Goal: Task Accomplishment & Management: Use online tool/utility

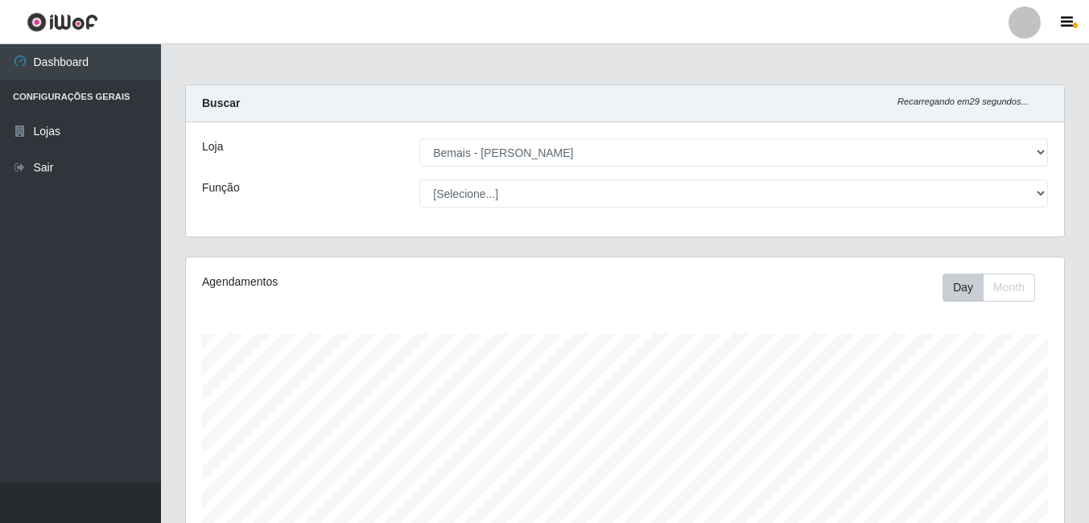
select select "230"
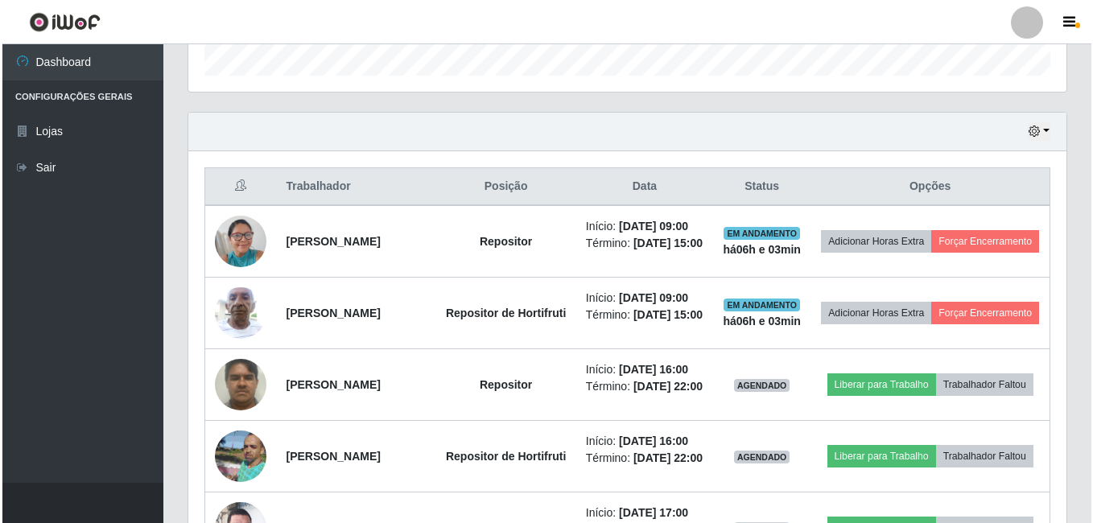
scroll to position [334, 878]
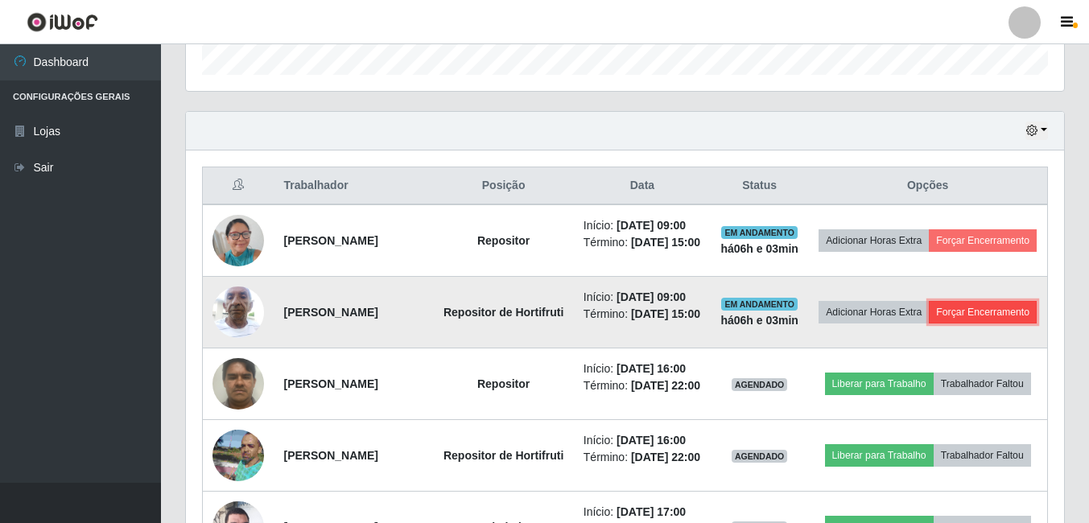
click at [929, 324] on button "Forçar Encerramento" at bounding box center [983, 312] width 108 height 23
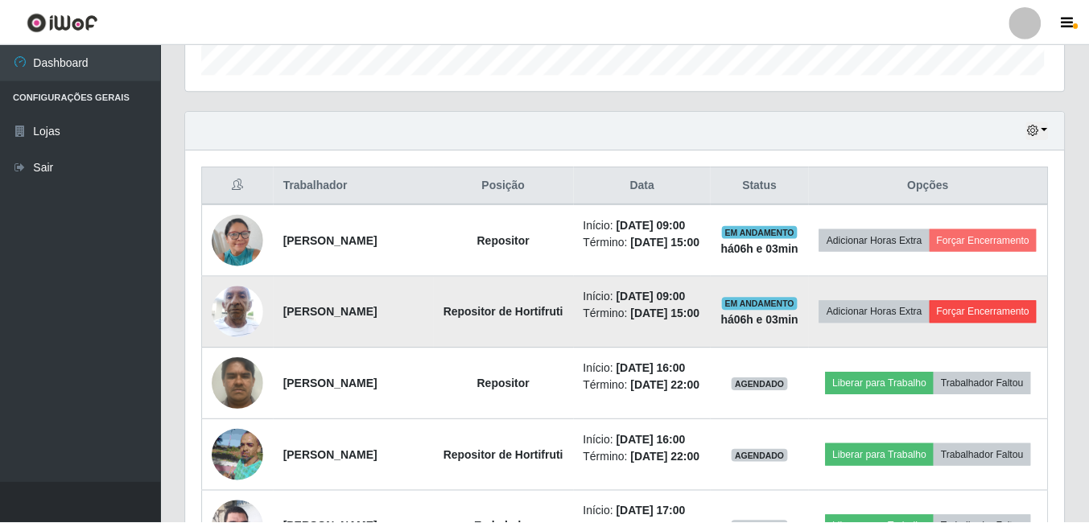
scroll to position [334, 870]
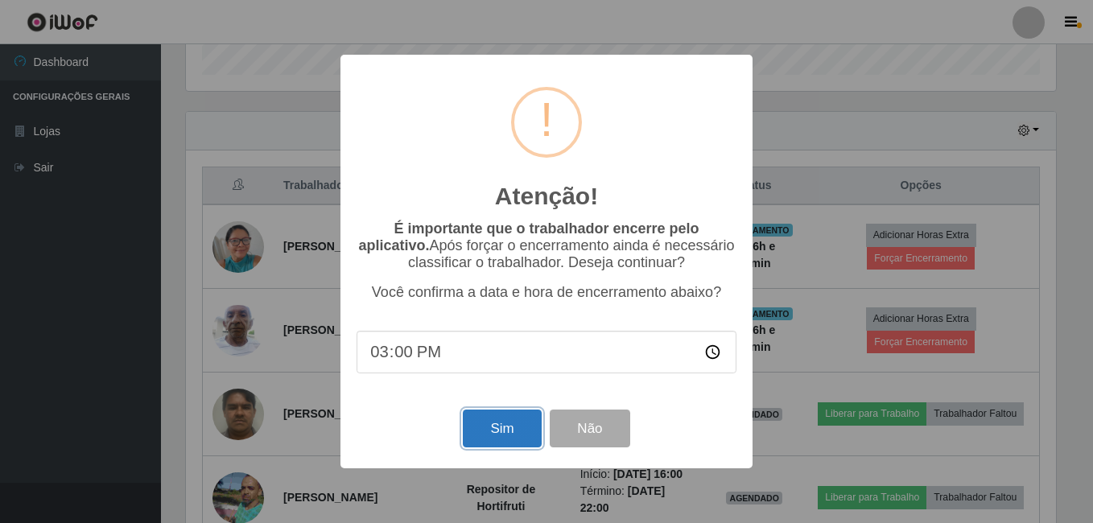
click at [514, 417] on button "Sim" at bounding box center [502, 429] width 78 height 38
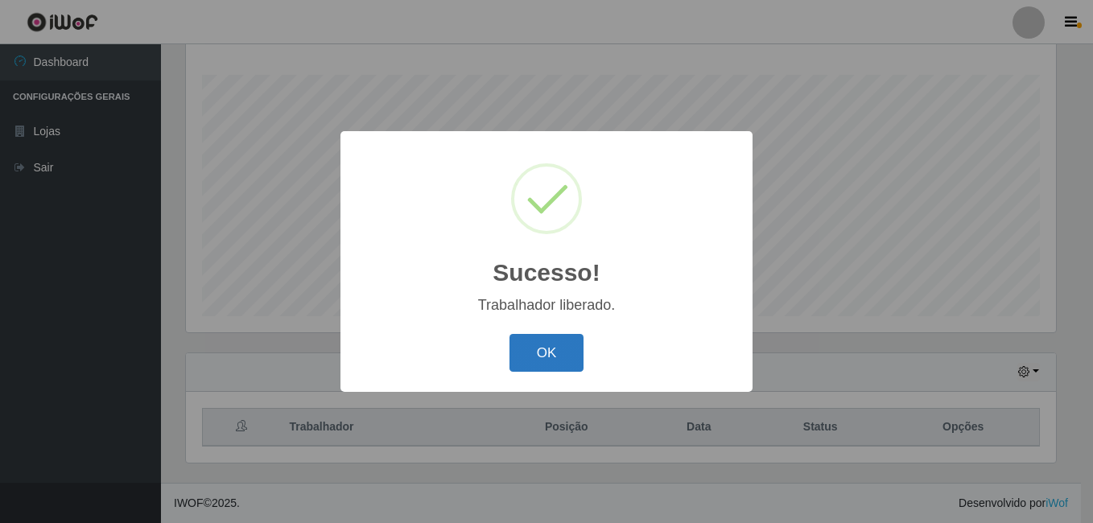
click at [556, 362] on button "OK" at bounding box center [547, 353] width 75 height 38
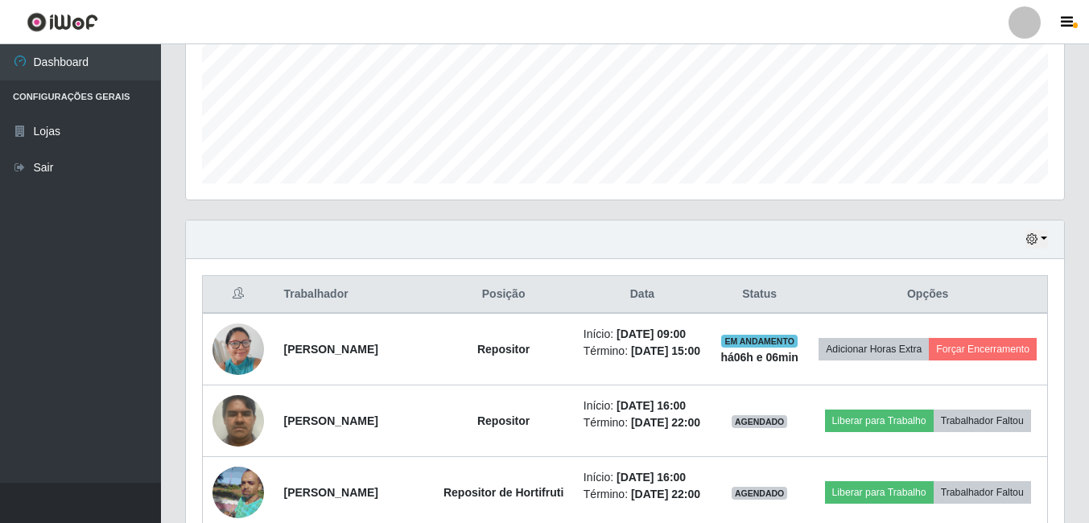
scroll to position [581, 0]
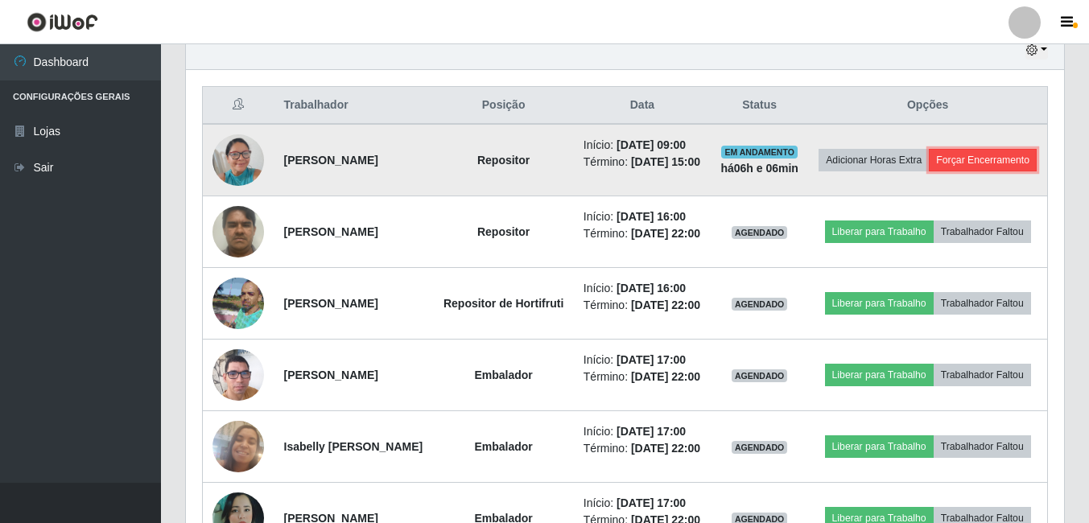
click at [954, 171] on button "Forçar Encerramento" at bounding box center [983, 160] width 108 height 23
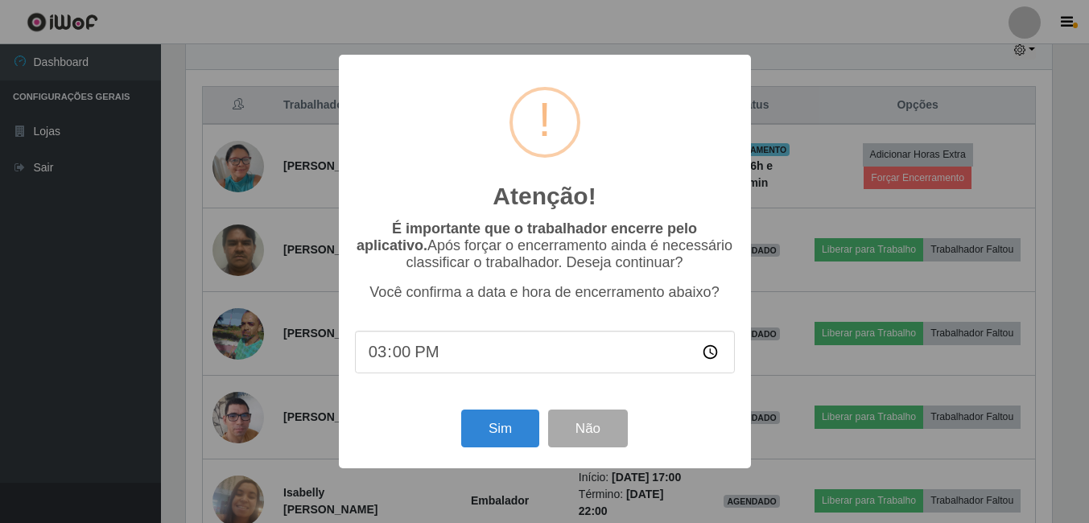
scroll to position [334, 870]
click at [497, 429] on button "Sim" at bounding box center [502, 429] width 78 height 38
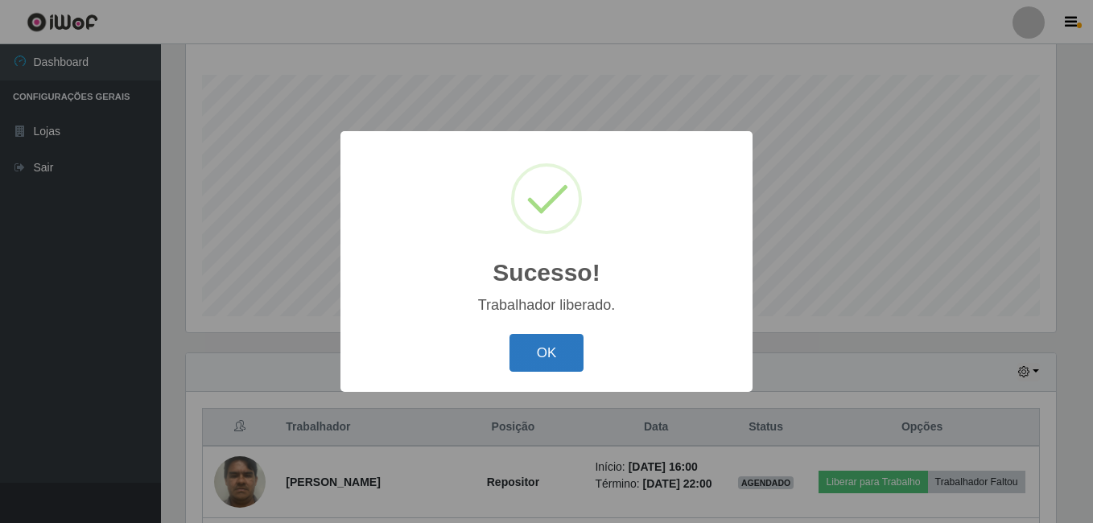
click at [539, 349] on button "OK" at bounding box center [547, 353] width 75 height 38
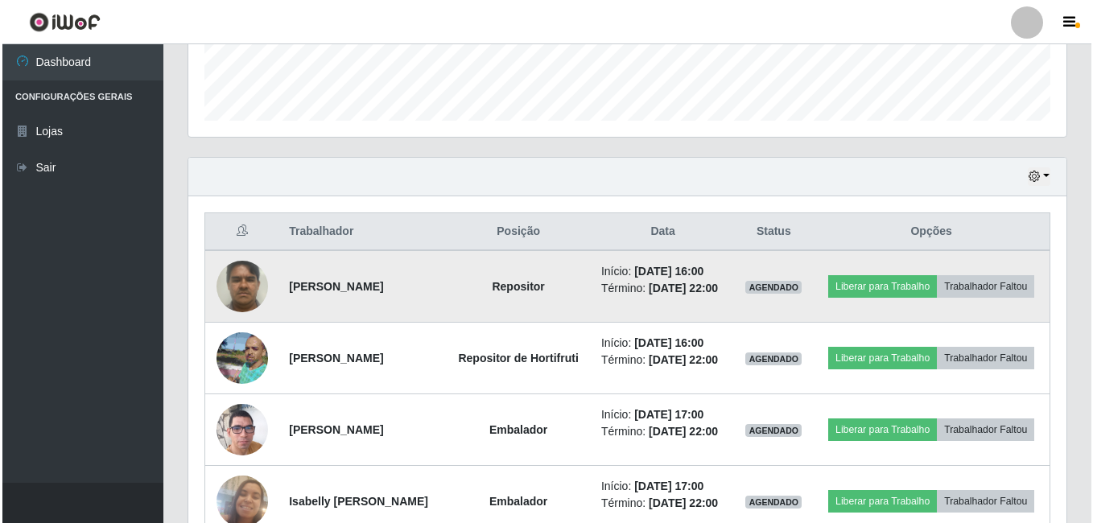
scroll to position [483, 0]
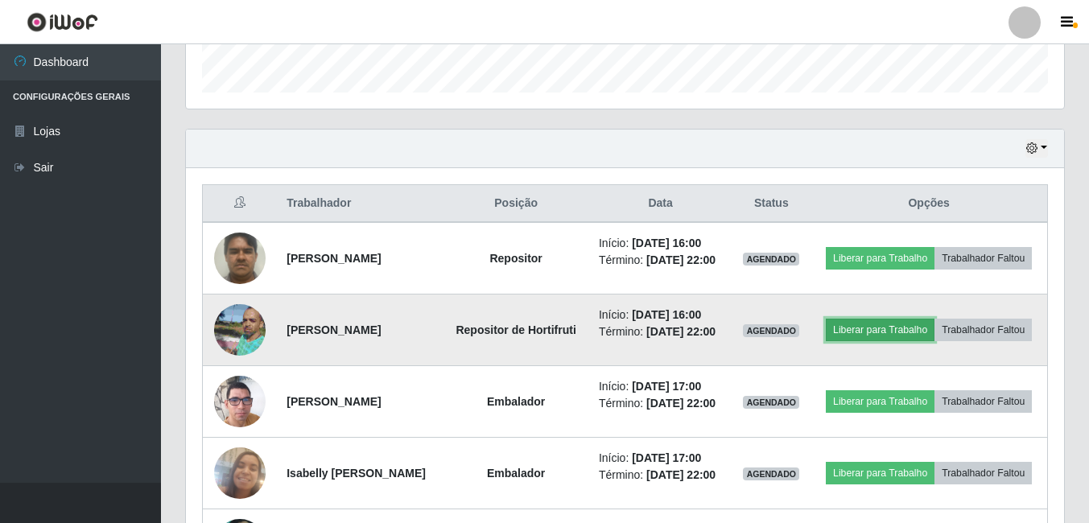
click at [919, 340] on button "Liberar para Trabalho" at bounding box center [880, 330] width 109 height 23
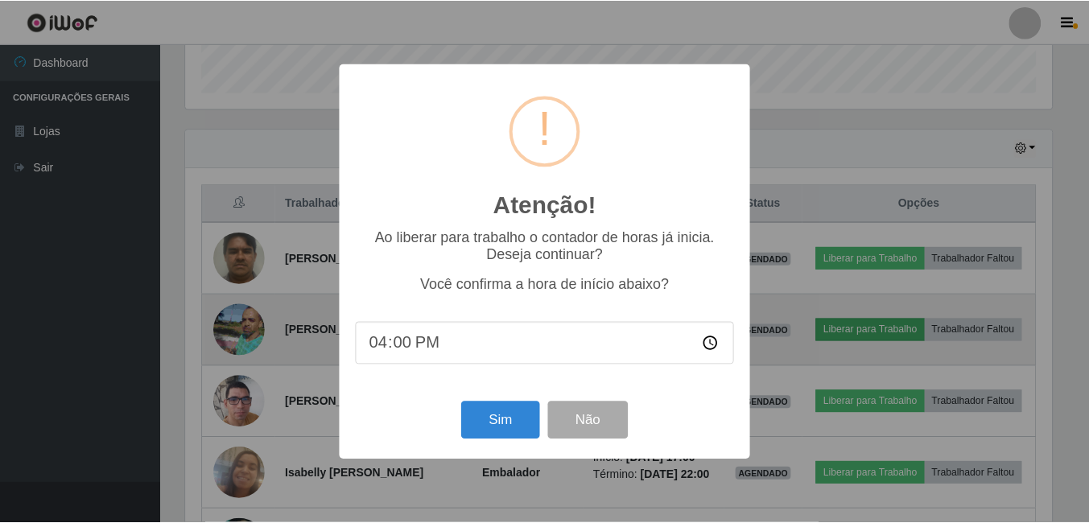
scroll to position [334, 870]
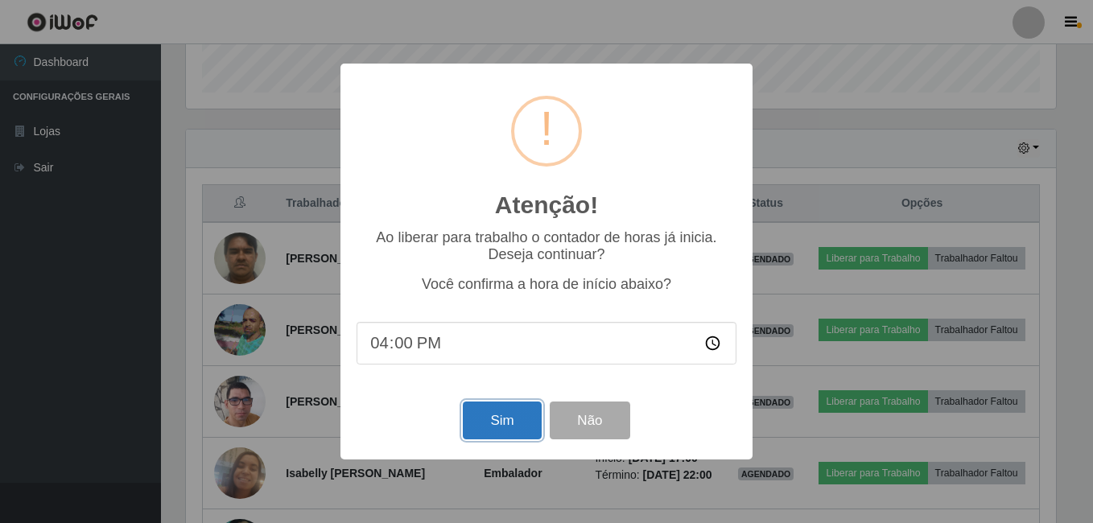
click at [516, 427] on button "Sim" at bounding box center [502, 421] width 78 height 38
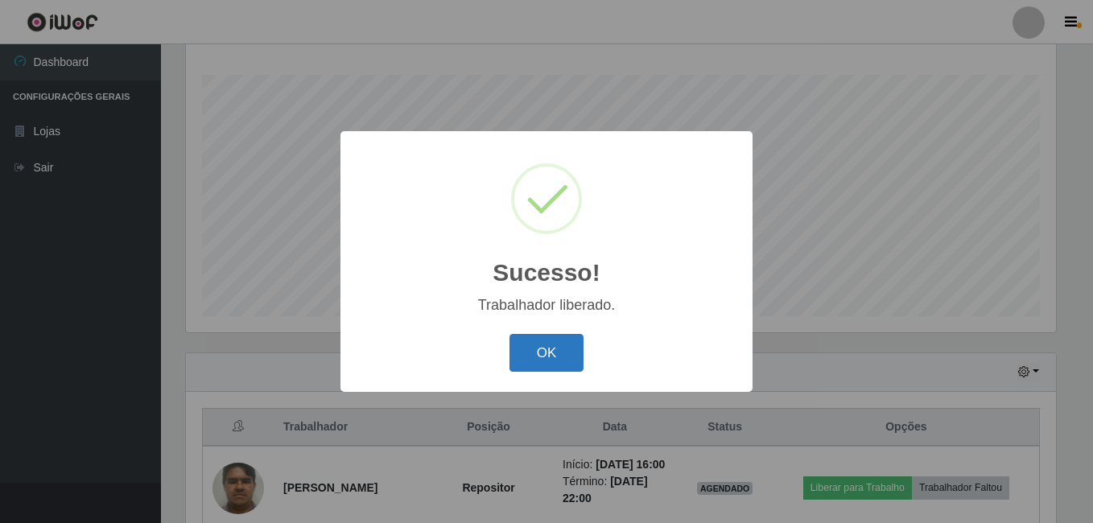
click at [574, 351] on button "OK" at bounding box center [547, 353] width 75 height 38
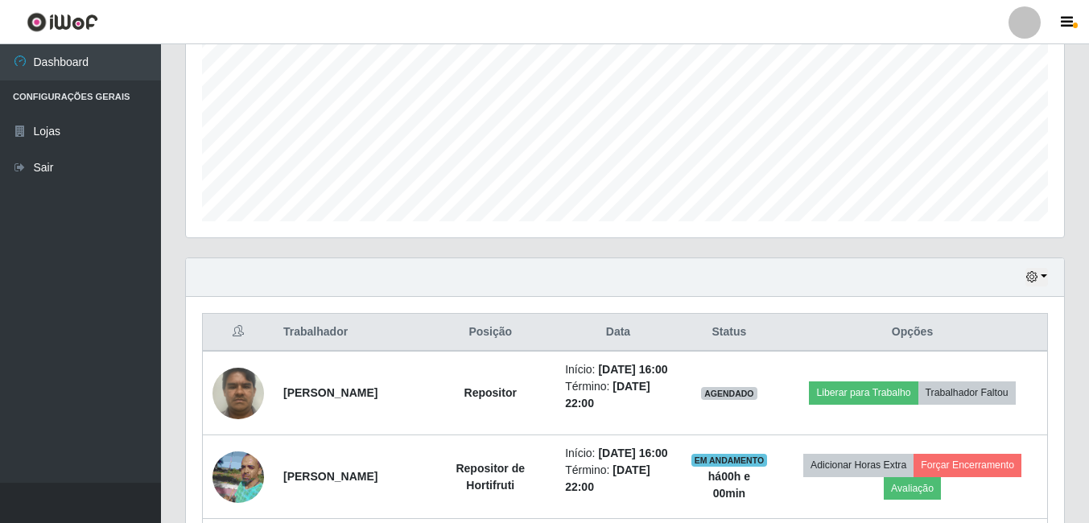
scroll to position [501, 0]
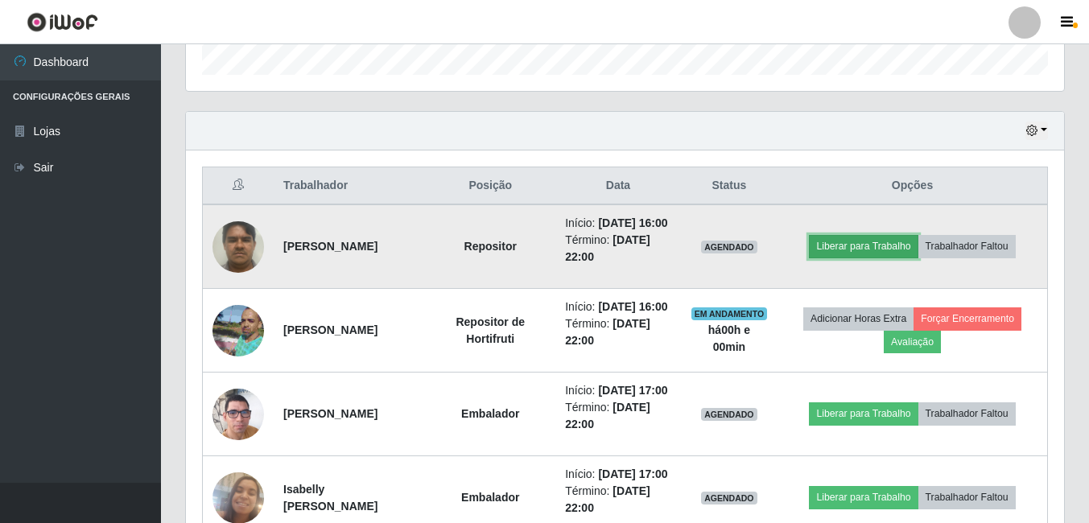
click at [847, 251] on button "Liberar para Trabalho" at bounding box center [863, 246] width 109 height 23
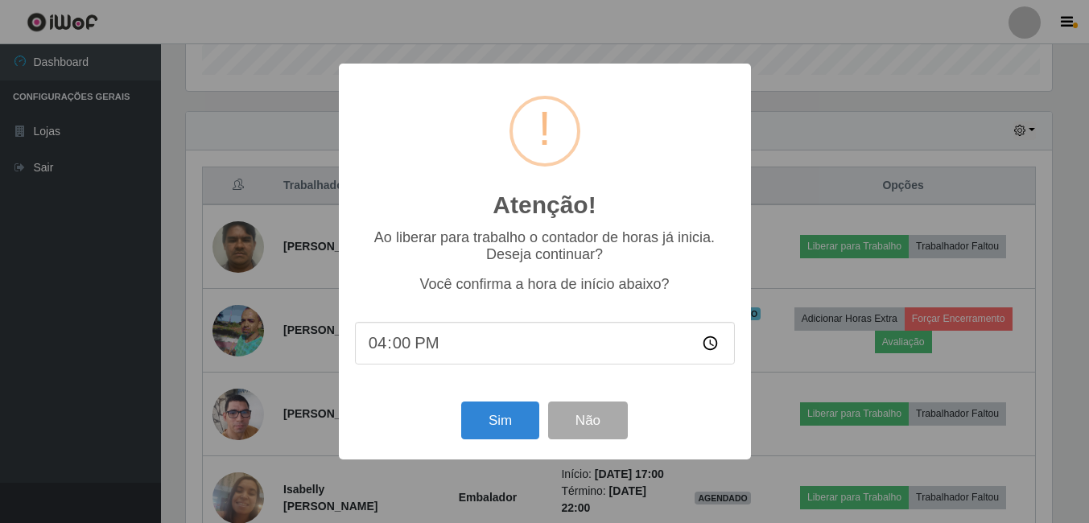
scroll to position [334, 870]
click at [521, 415] on button "Sim" at bounding box center [502, 421] width 78 height 38
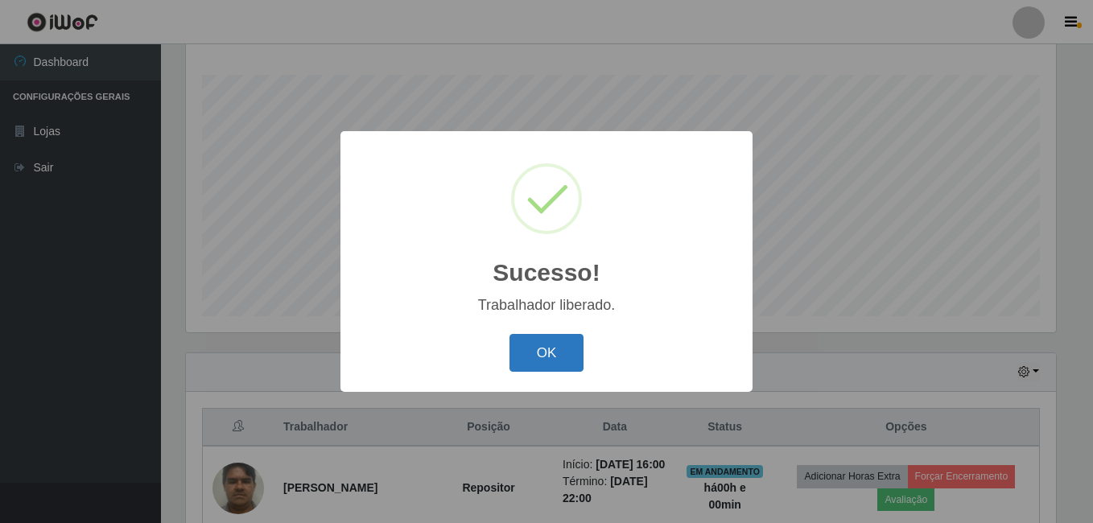
click at [568, 361] on button "OK" at bounding box center [547, 353] width 75 height 38
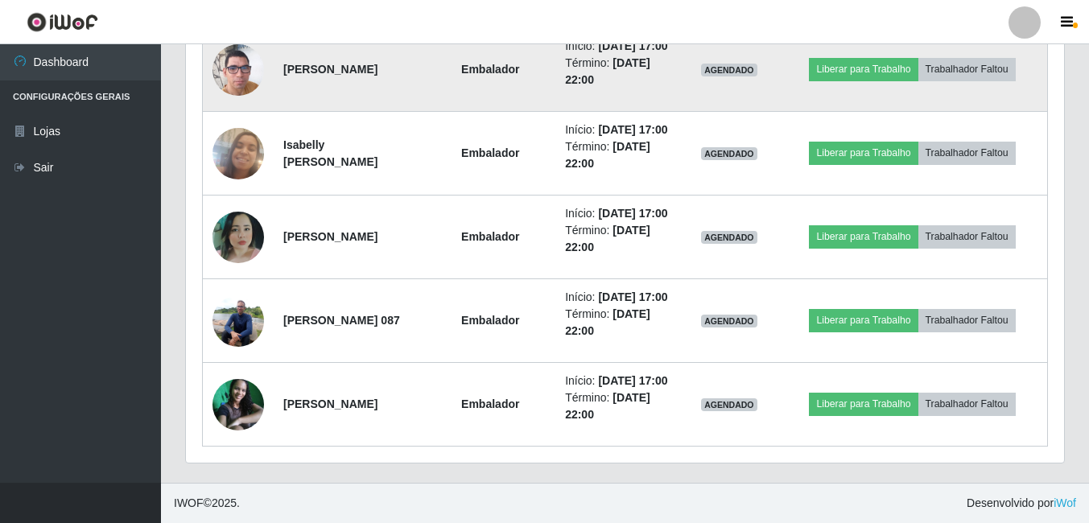
scroll to position [964, 0]
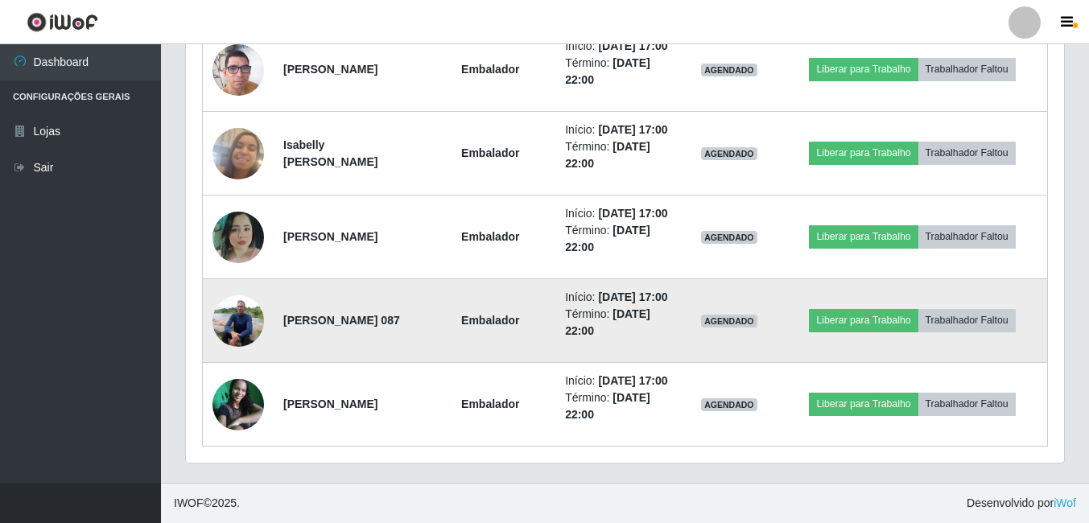
click at [243, 292] on img at bounding box center [239, 321] width 52 height 68
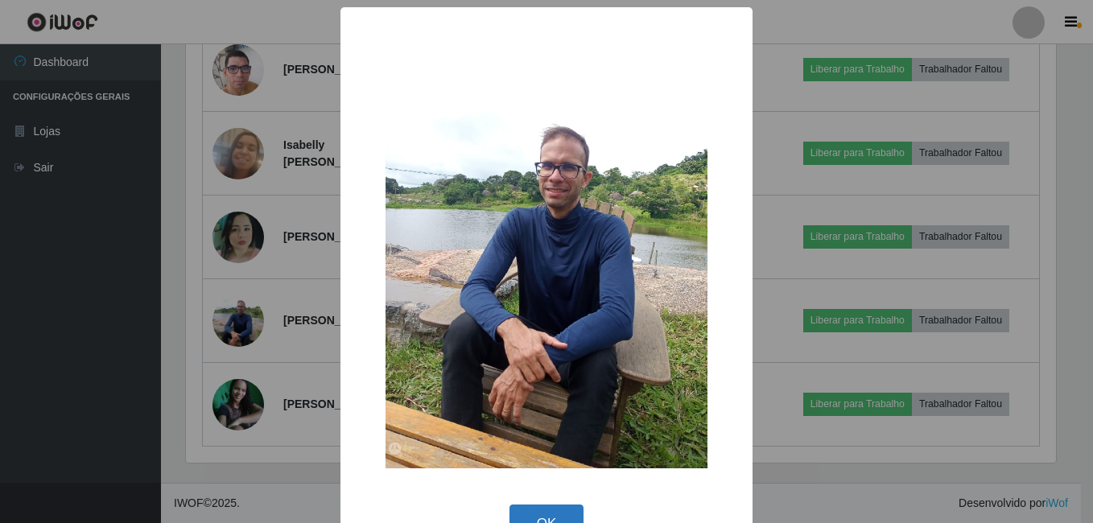
click at [529, 508] on button "OK" at bounding box center [547, 524] width 75 height 38
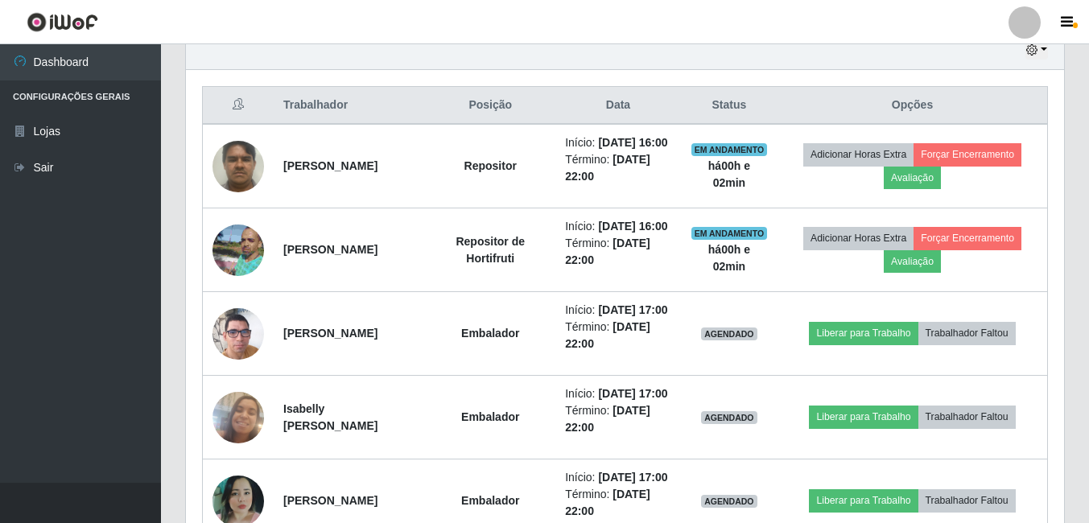
scroll to position [481, 0]
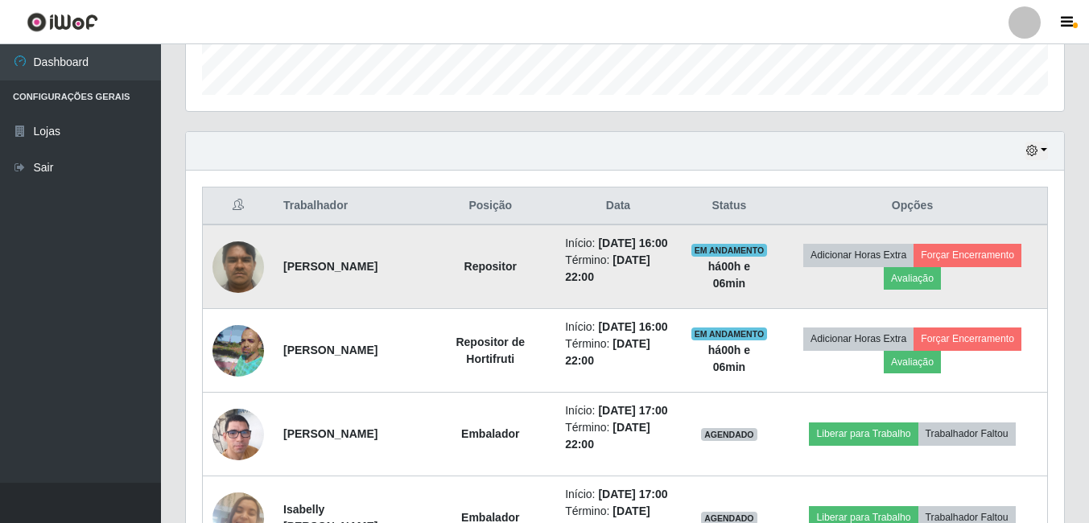
click at [237, 271] on img at bounding box center [239, 267] width 52 height 68
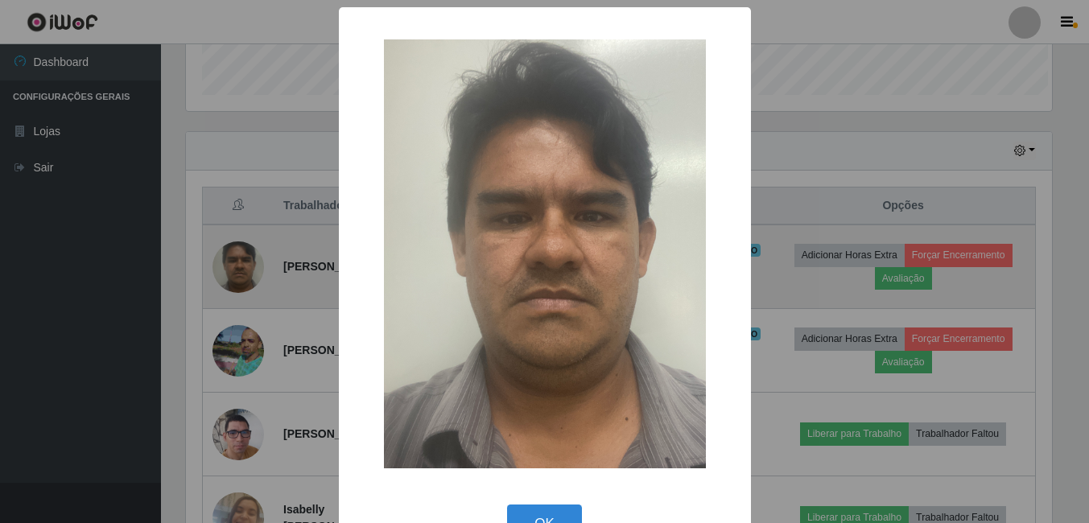
scroll to position [334, 870]
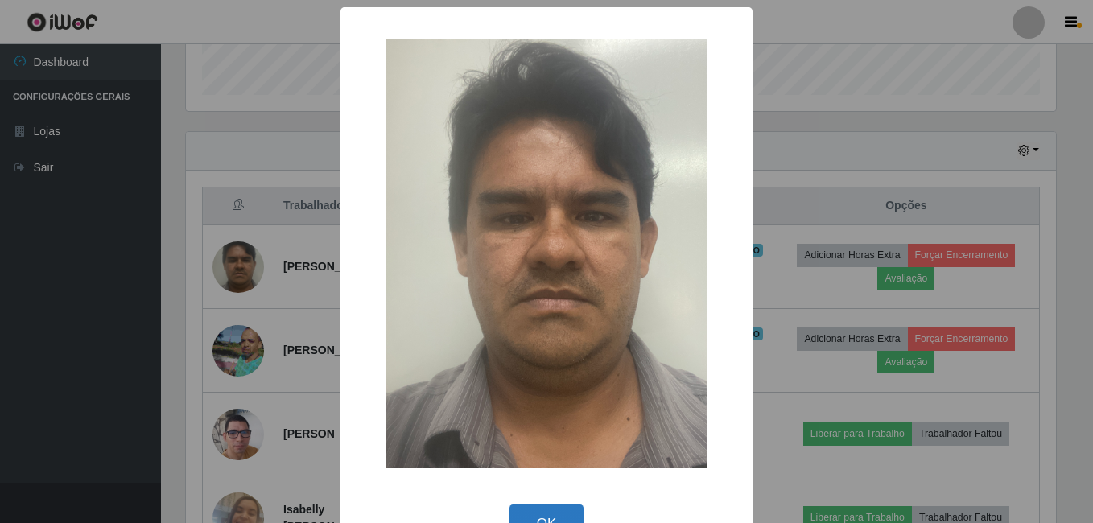
click at [516, 506] on button "OK" at bounding box center [547, 524] width 75 height 38
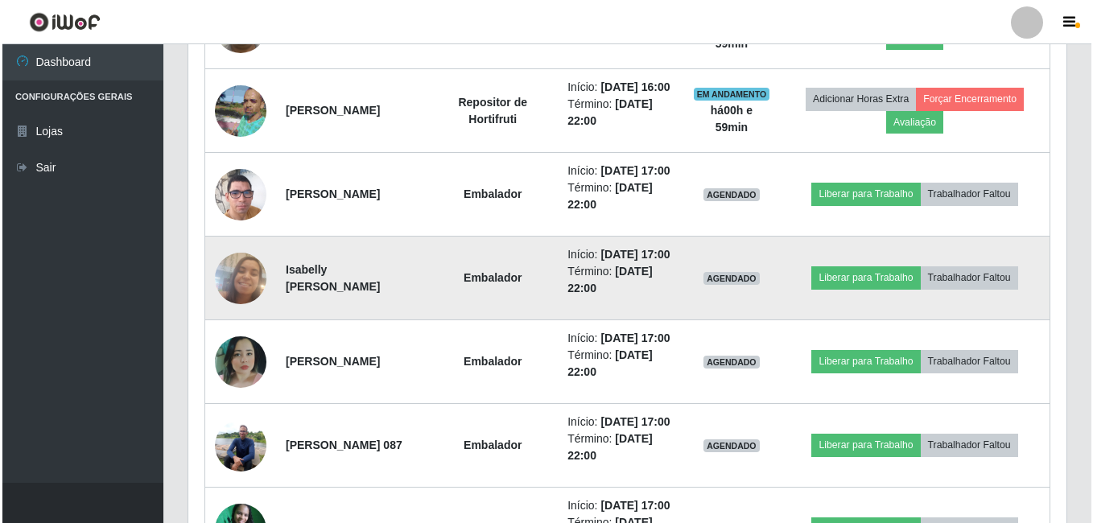
scroll to position [722, 0]
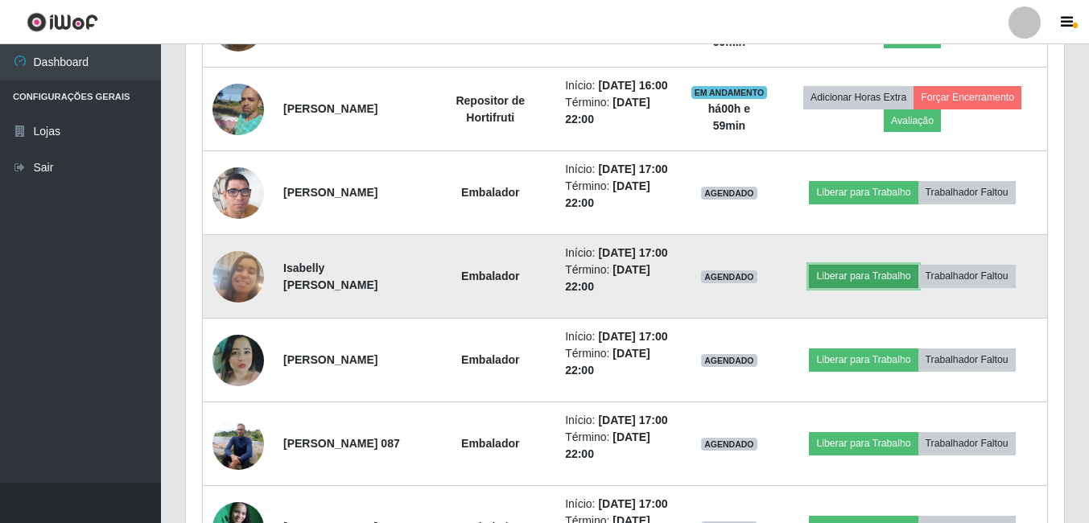
click at [862, 287] on button "Liberar para Trabalho" at bounding box center [863, 276] width 109 height 23
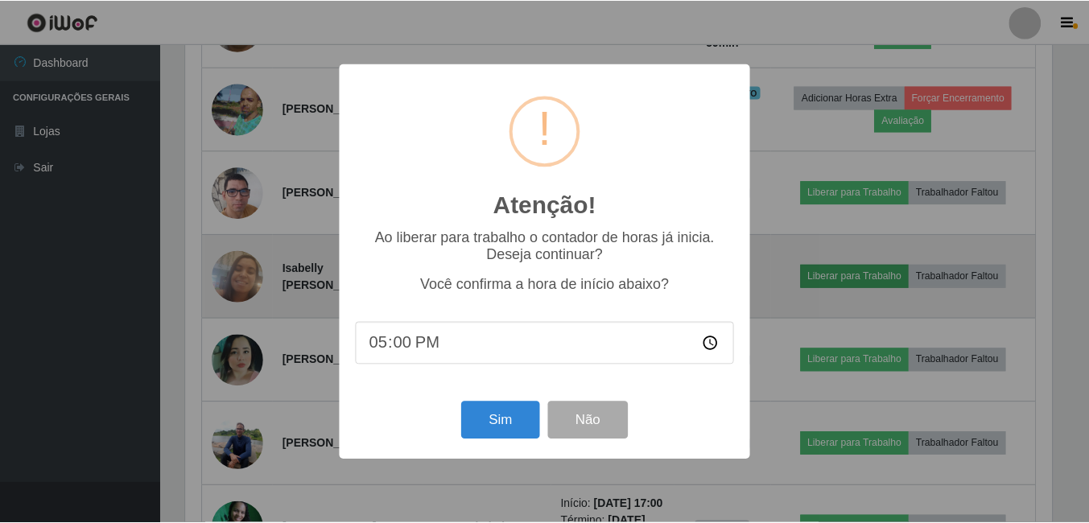
scroll to position [334, 870]
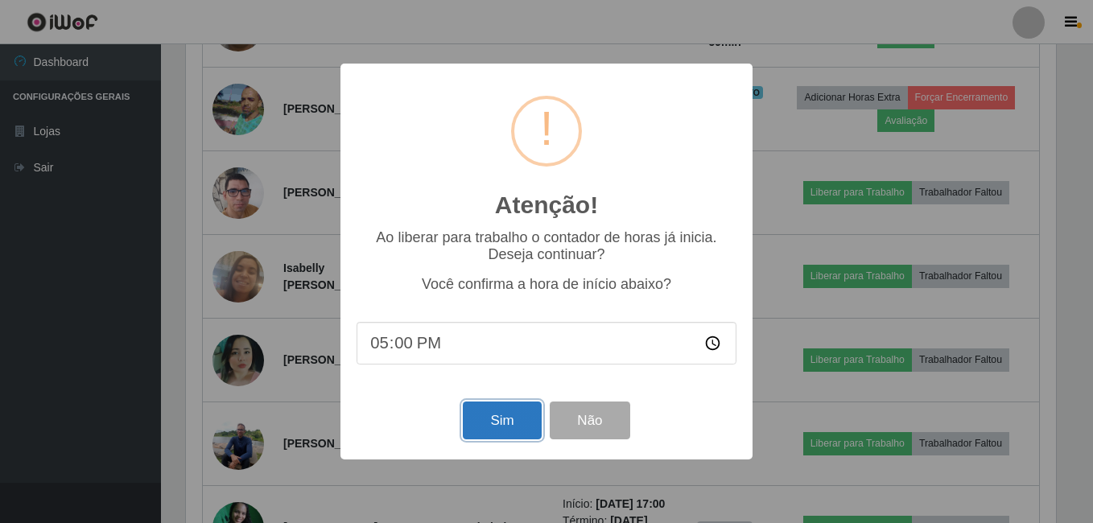
click at [486, 422] on button "Sim" at bounding box center [502, 421] width 78 height 38
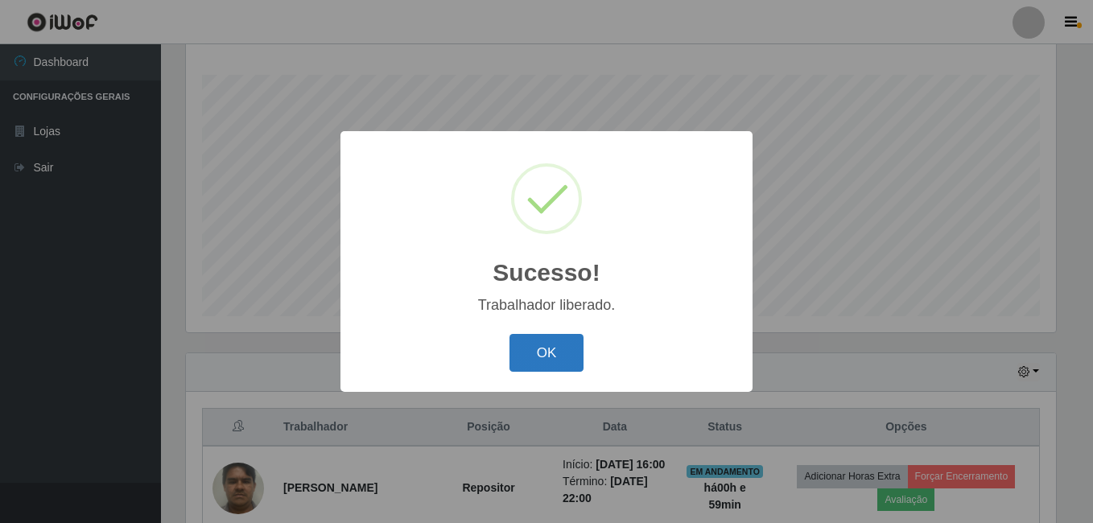
click at [564, 360] on button "OK" at bounding box center [547, 353] width 75 height 38
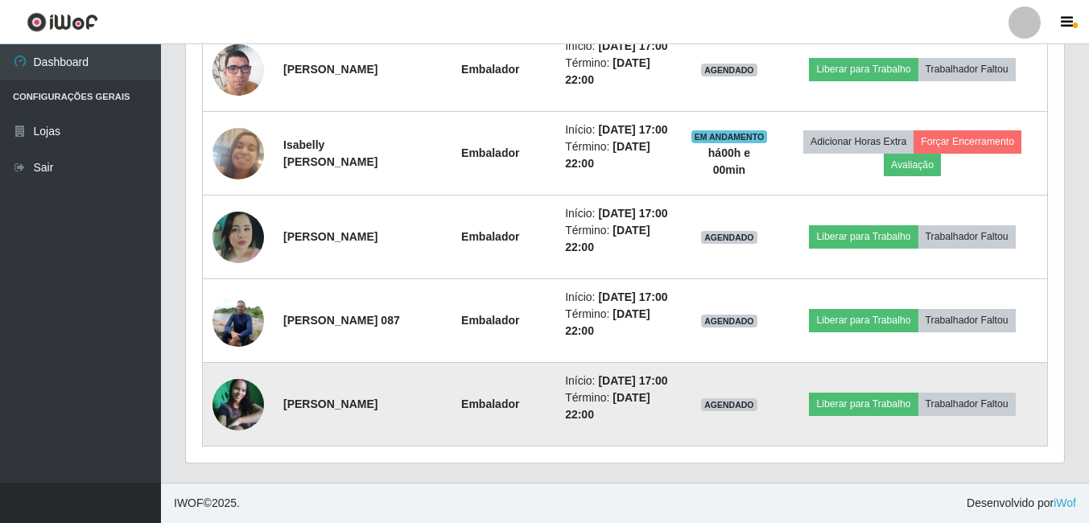
scroll to position [964, 0]
click at [860, 396] on button "Liberar para Trabalho" at bounding box center [863, 404] width 109 height 23
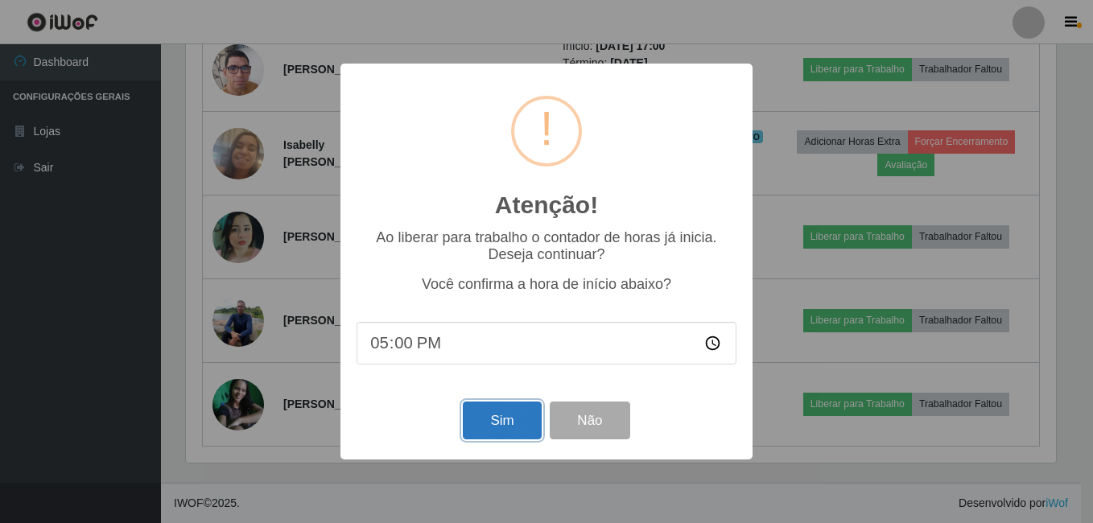
click at [522, 427] on button "Sim" at bounding box center [502, 421] width 78 height 38
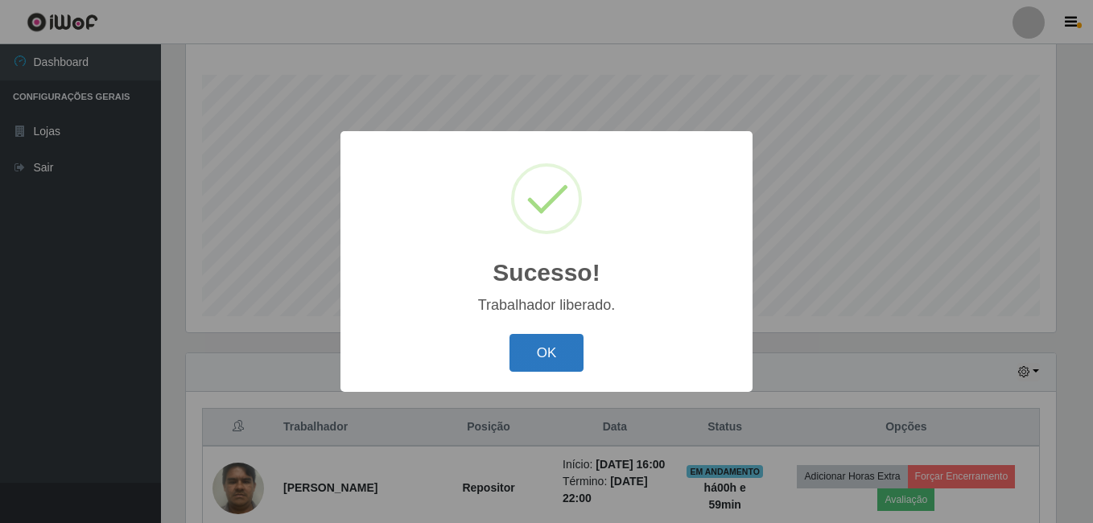
click at [555, 354] on button "OK" at bounding box center [547, 353] width 75 height 38
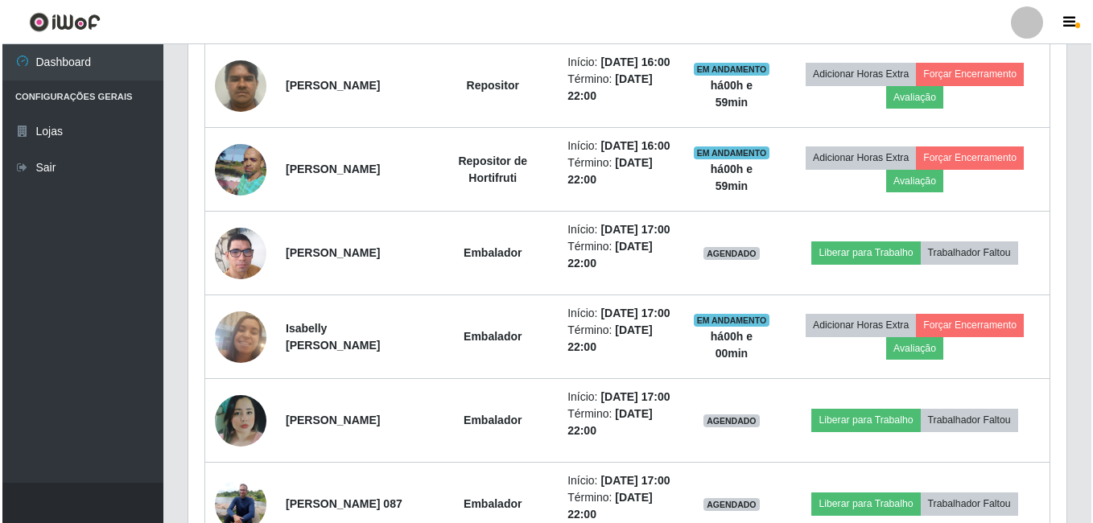
scroll to position [742, 0]
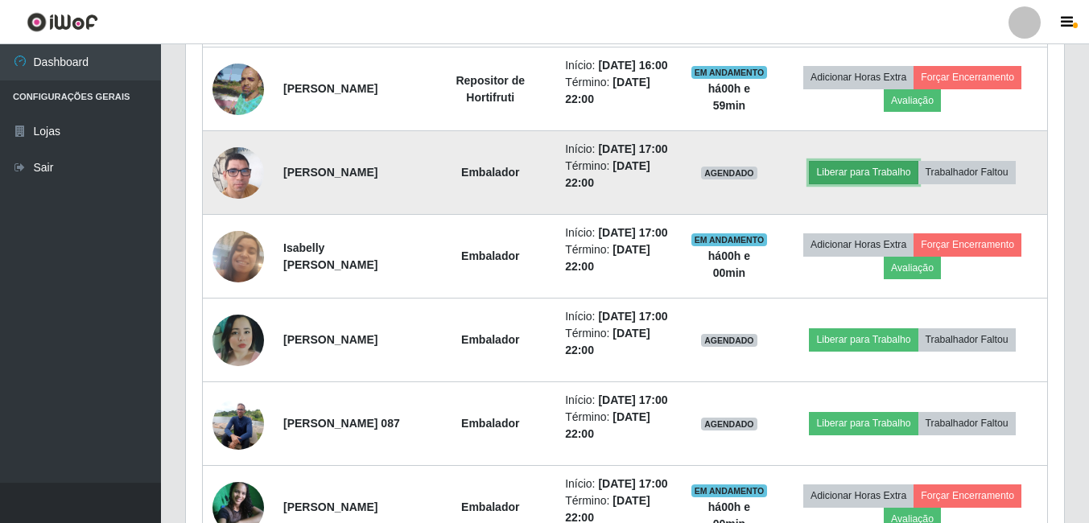
click at [885, 184] on button "Liberar para Trabalho" at bounding box center [863, 172] width 109 height 23
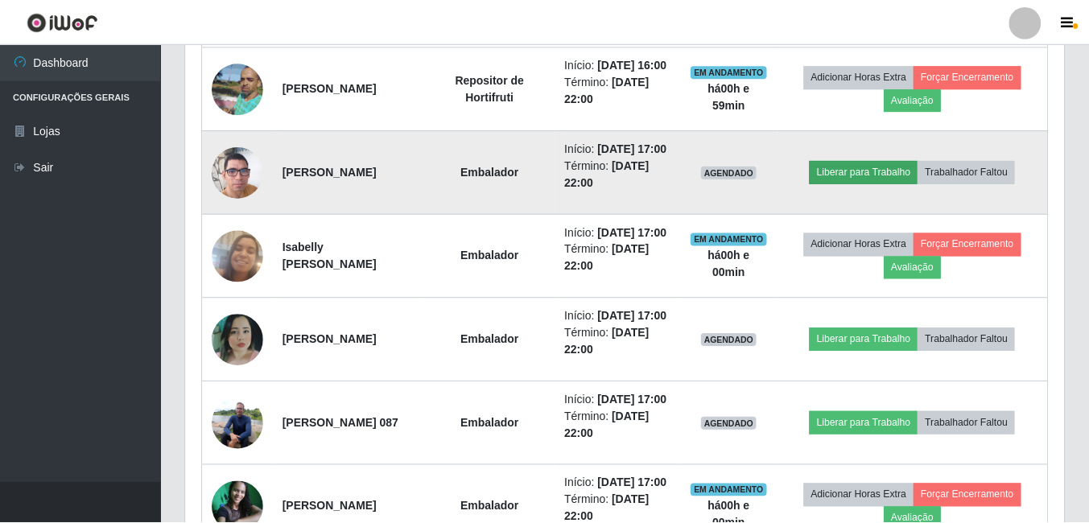
scroll to position [334, 870]
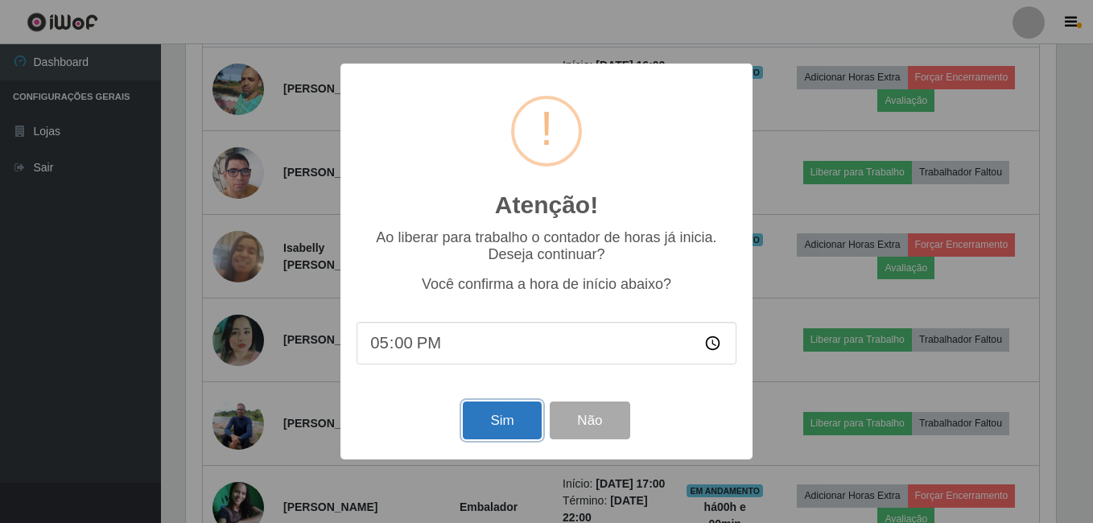
click at [507, 420] on button "Sim" at bounding box center [502, 421] width 78 height 38
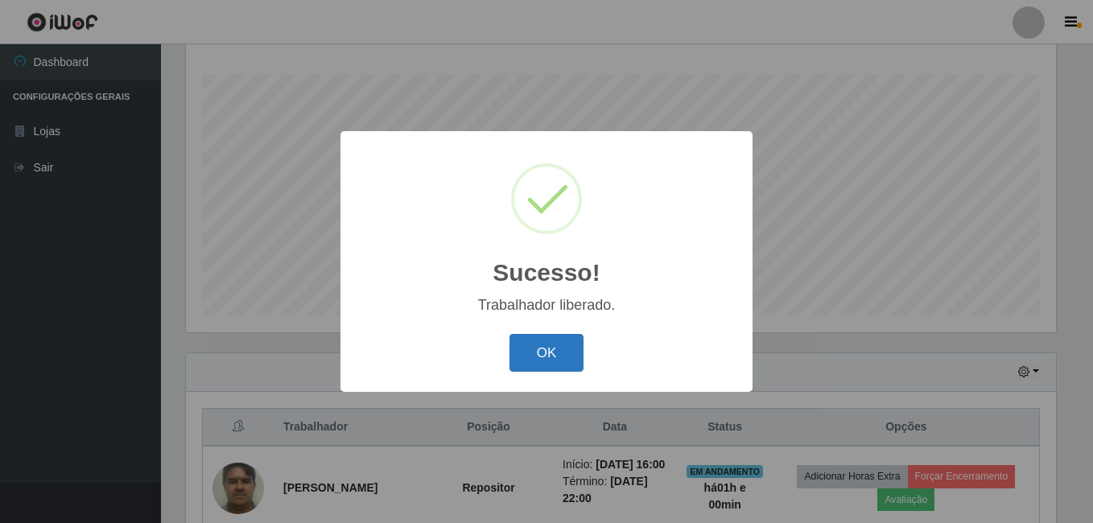
click at [517, 345] on button "OK" at bounding box center [547, 353] width 75 height 38
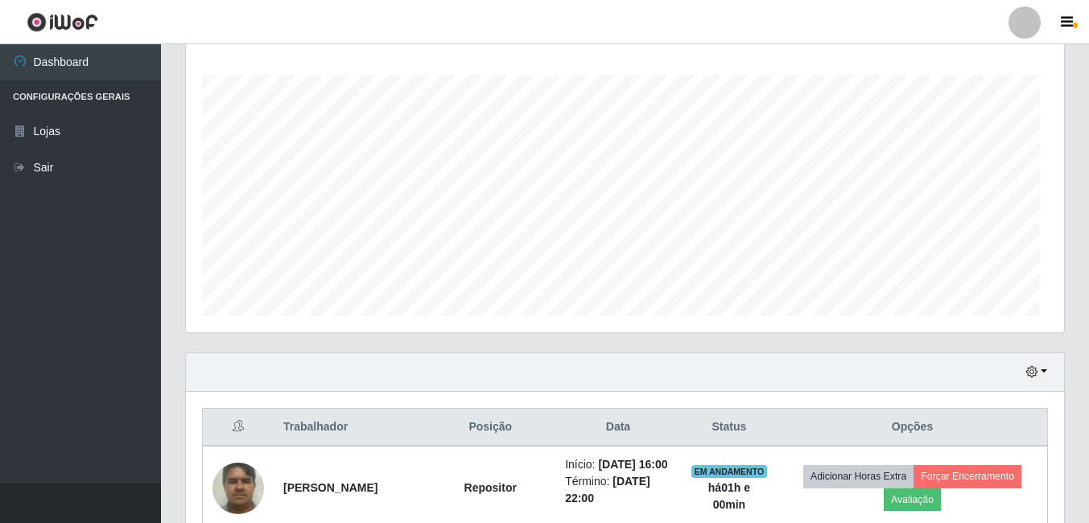
scroll to position [0, 0]
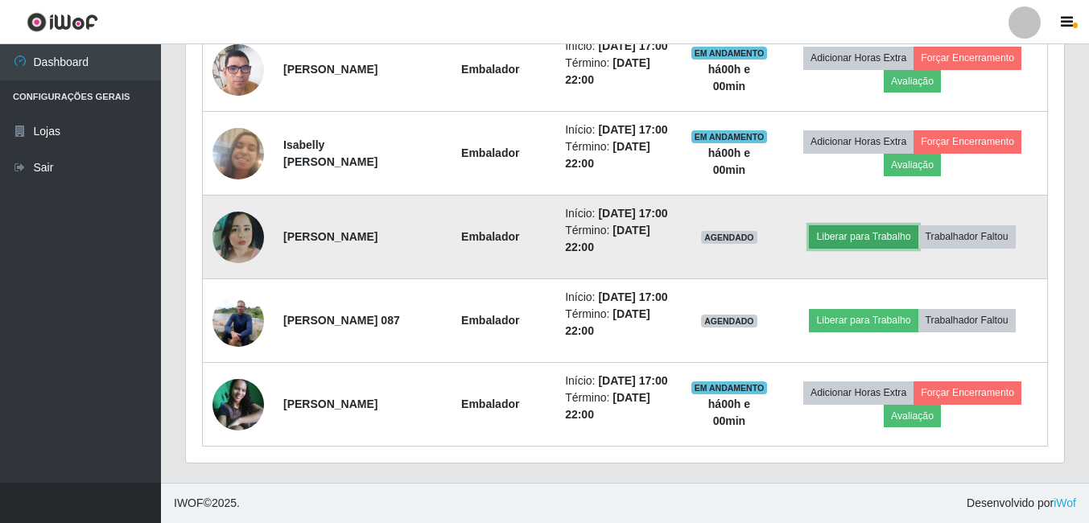
click at [882, 248] on button "Liberar para Trabalho" at bounding box center [863, 236] width 109 height 23
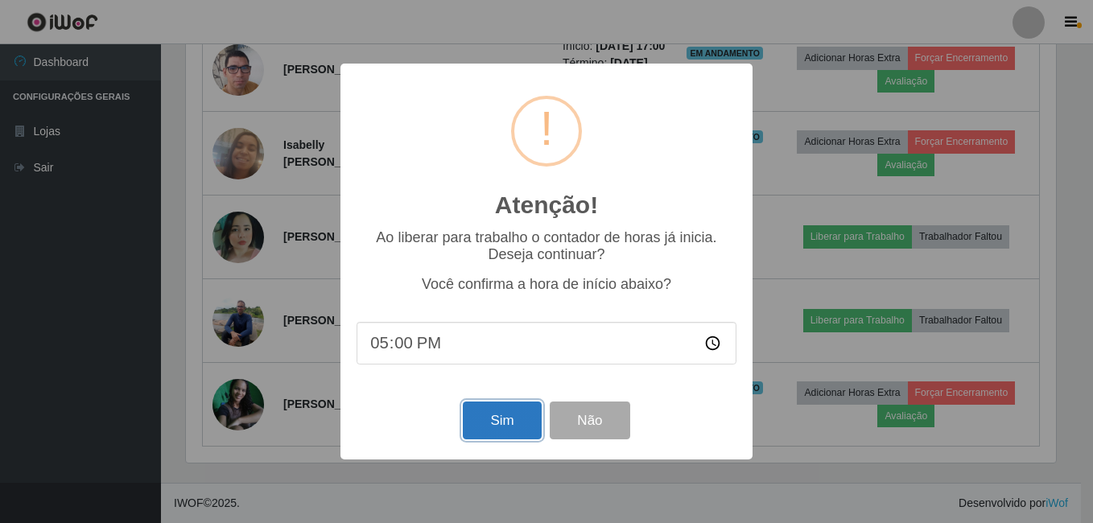
click at [498, 411] on button "Sim" at bounding box center [502, 421] width 78 height 38
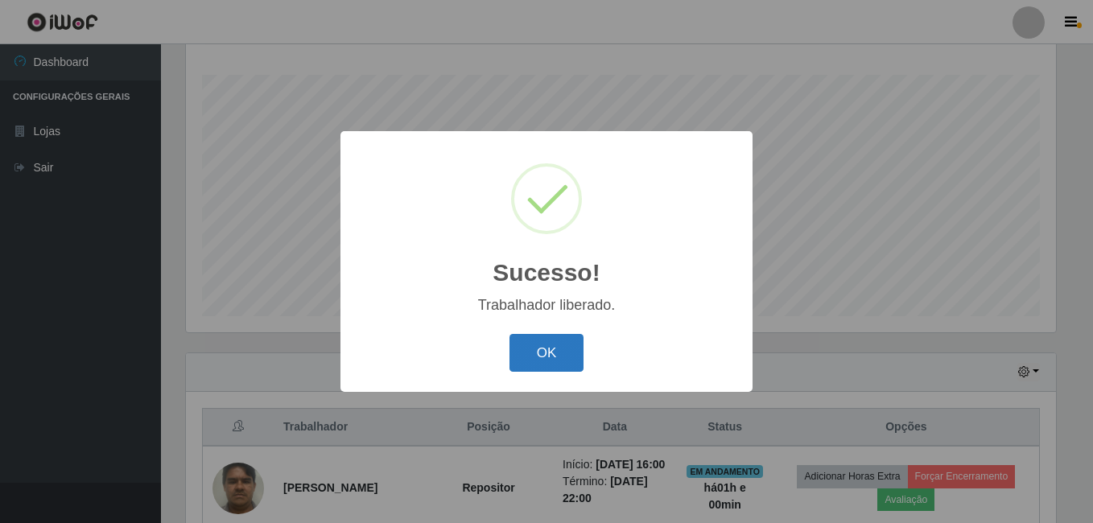
click at [536, 356] on button "OK" at bounding box center [547, 353] width 75 height 38
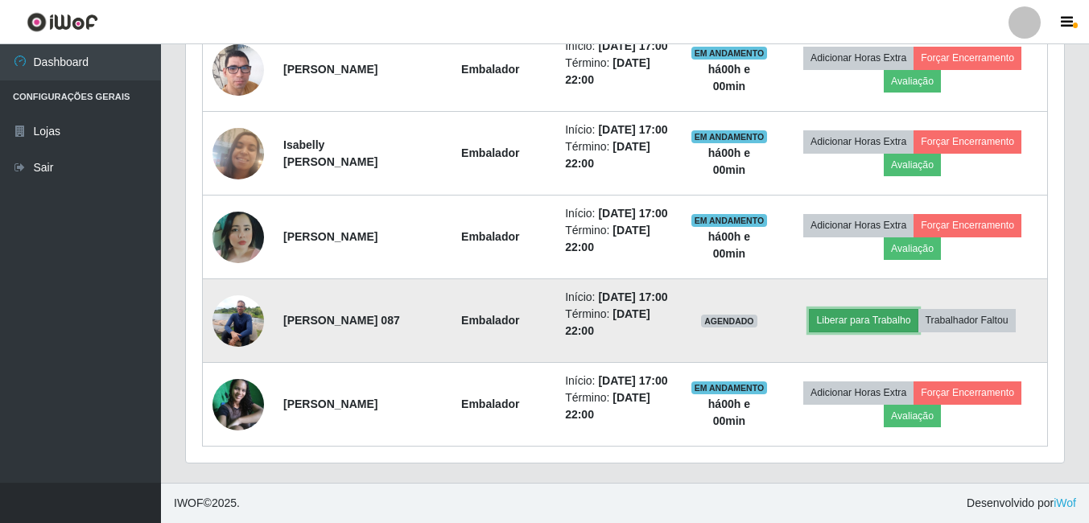
click at [861, 332] on button "Liberar para Trabalho" at bounding box center [863, 320] width 109 height 23
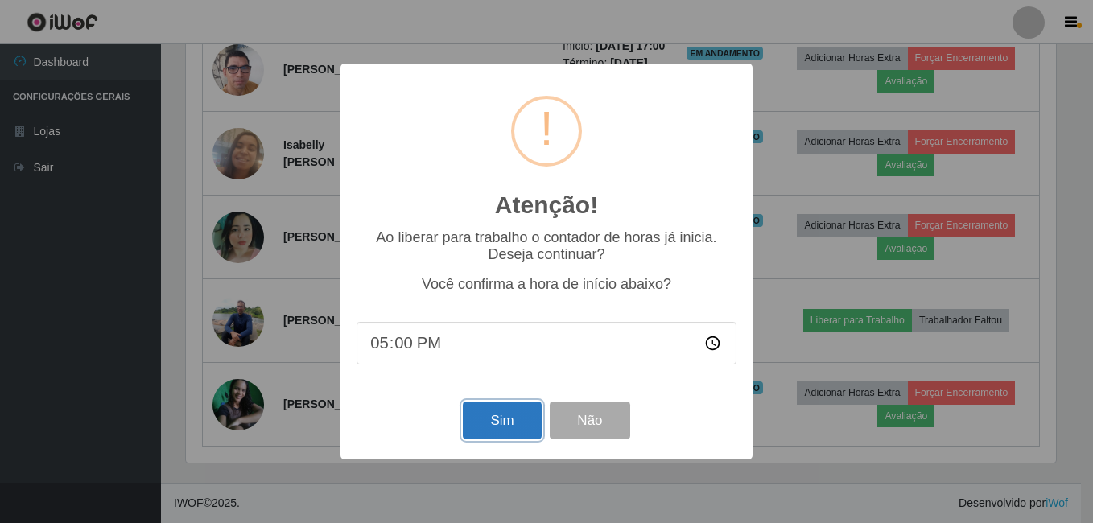
click at [480, 426] on button "Sim" at bounding box center [502, 421] width 78 height 38
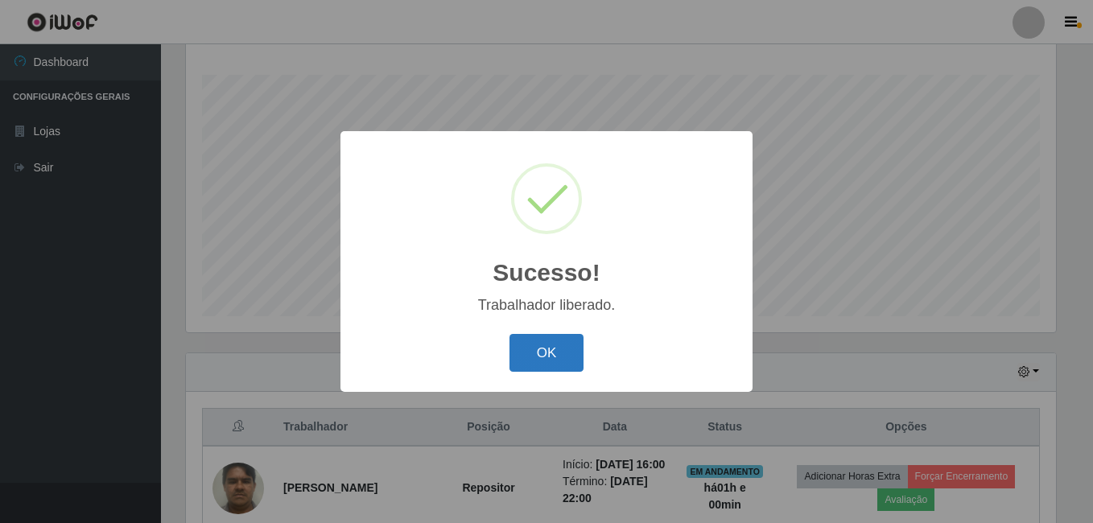
click at [534, 353] on button "OK" at bounding box center [547, 353] width 75 height 38
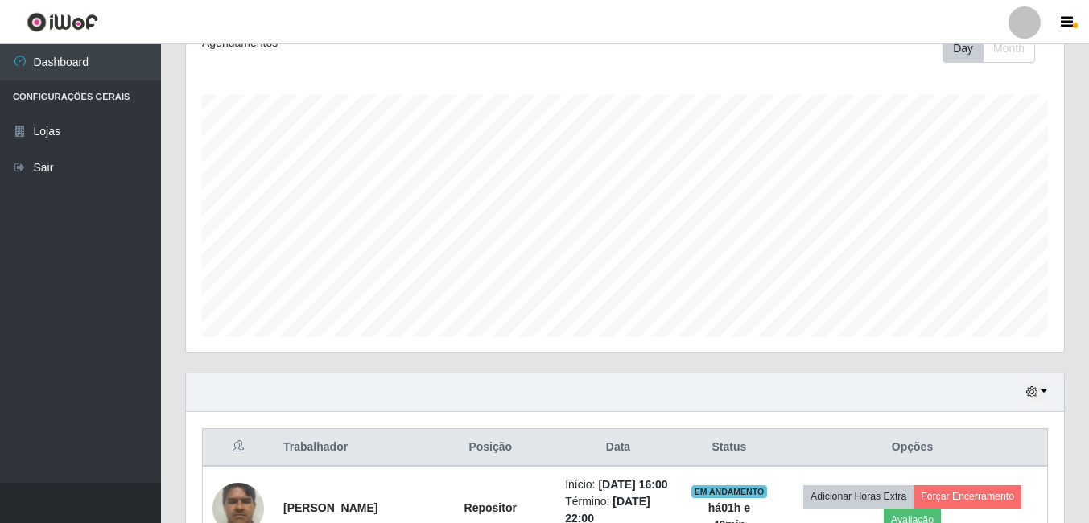
scroll to position [334, 878]
